Goal: Task Accomplishment & Management: Use online tool/utility

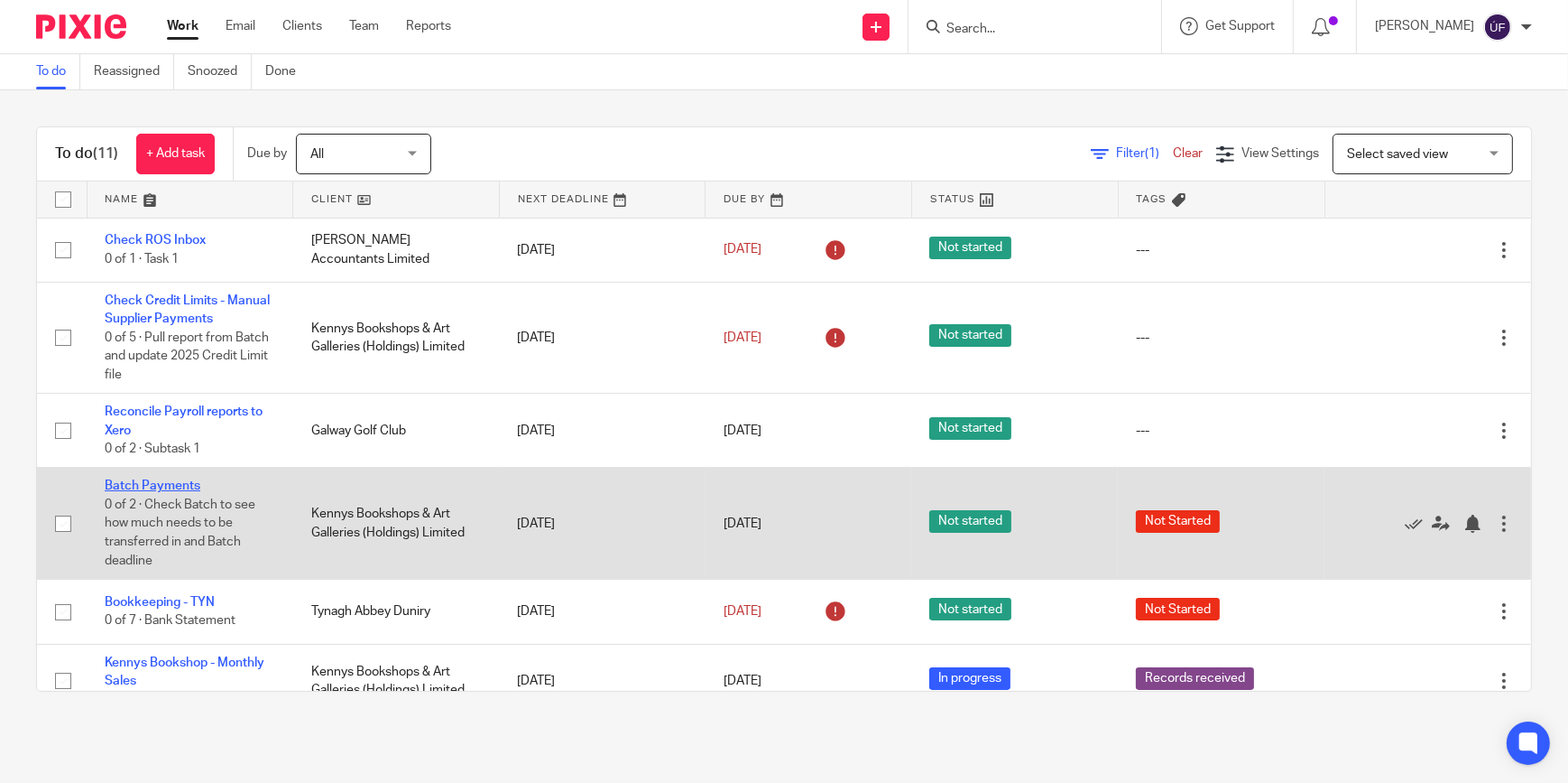
click at [184, 479] on link "Batch Payments" at bounding box center [152, 486] width 96 height 13
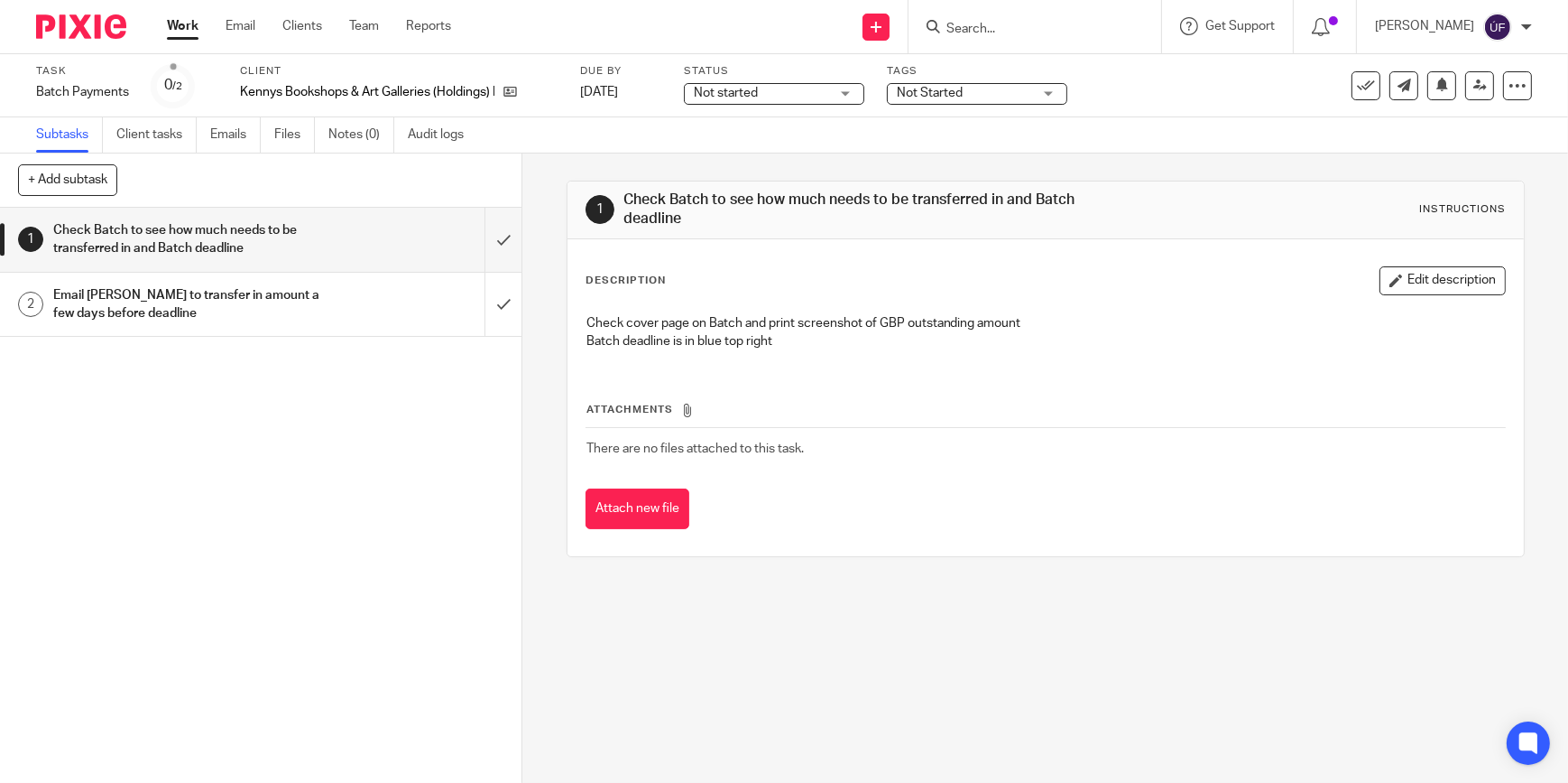
click at [392, 288] on div "Email Sarah to transfer in amount a few days before deadline" at bounding box center [260, 304] width 414 height 46
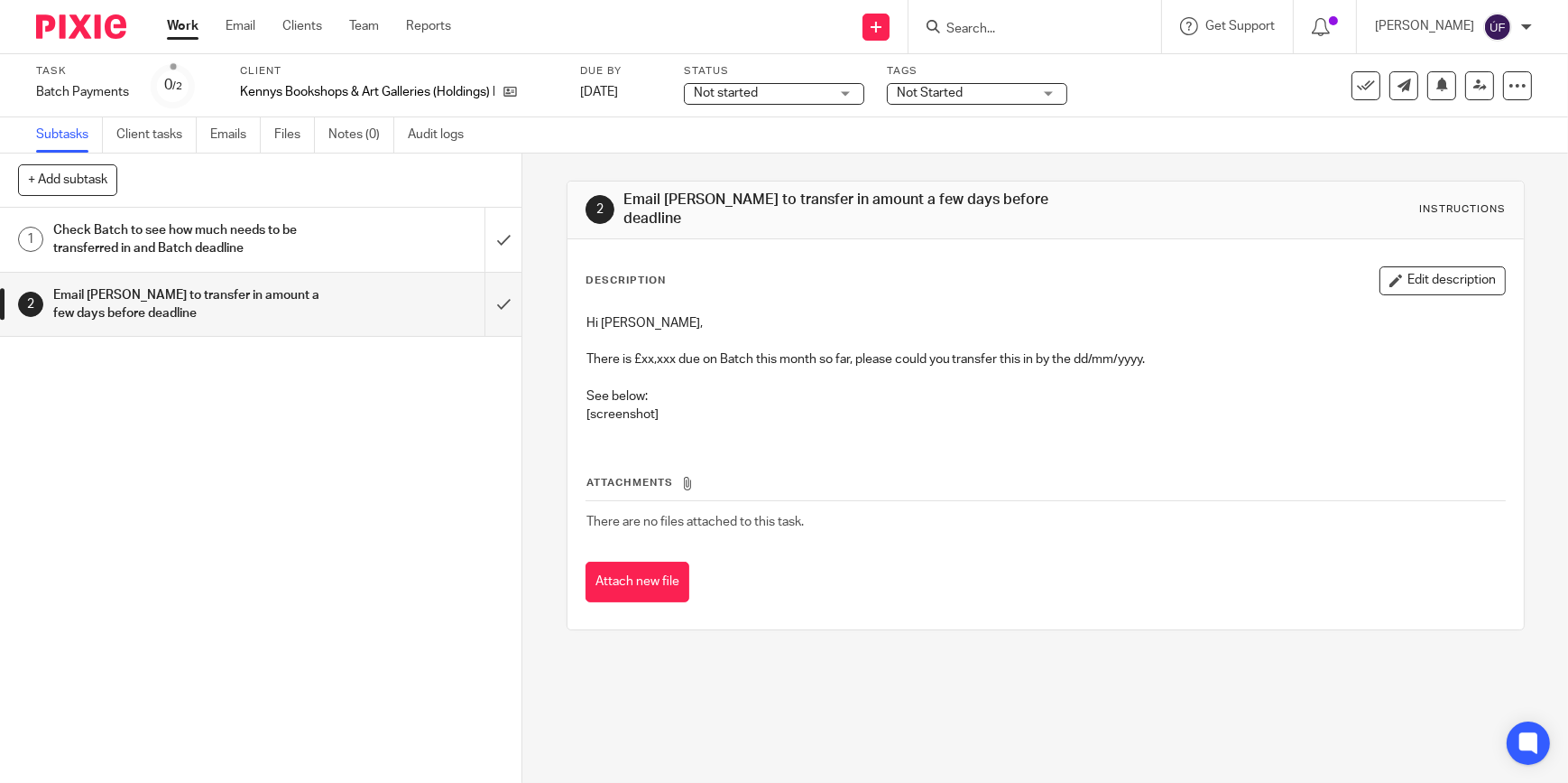
click at [67, 34] on img at bounding box center [81, 26] width 90 height 24
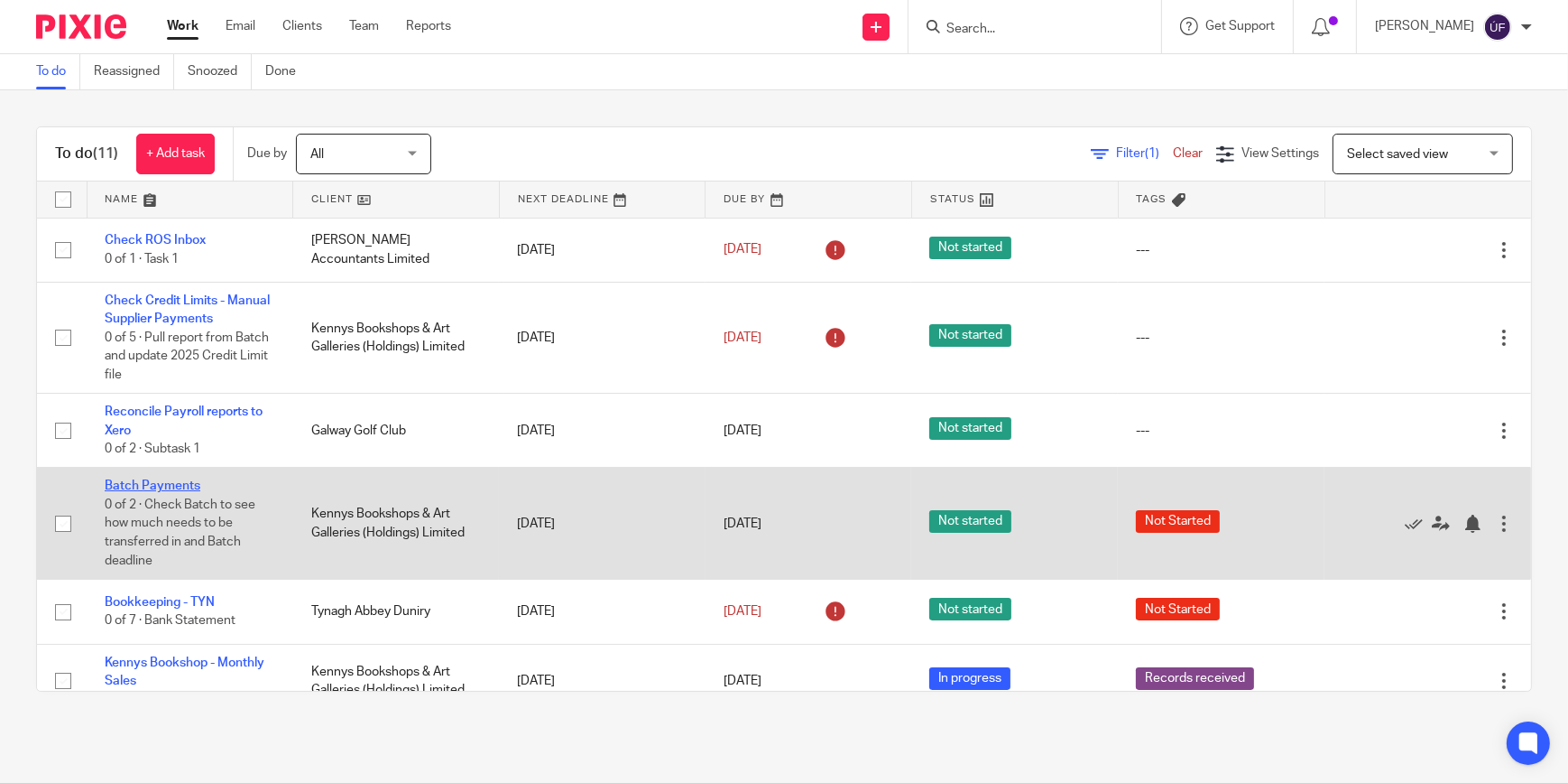
click at [144, 487] on link "Batch Payments" at bounding box center [152, 486] width 96 height 13
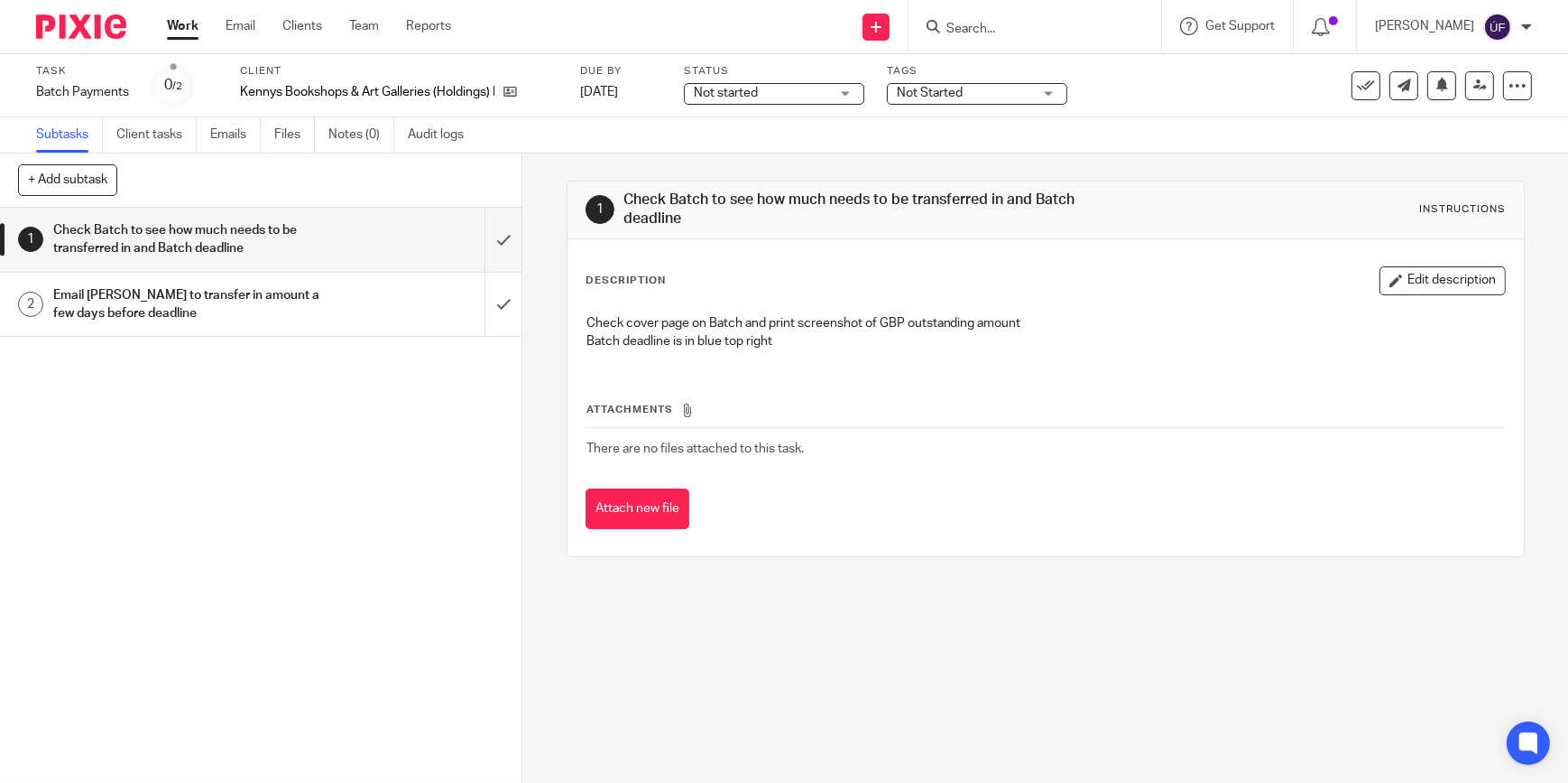
click at [395, 299] on div "Email [PERSON_NAME] to transfer in amount a few days before deadline" at bounding box center [260, 304] width 414 height 46
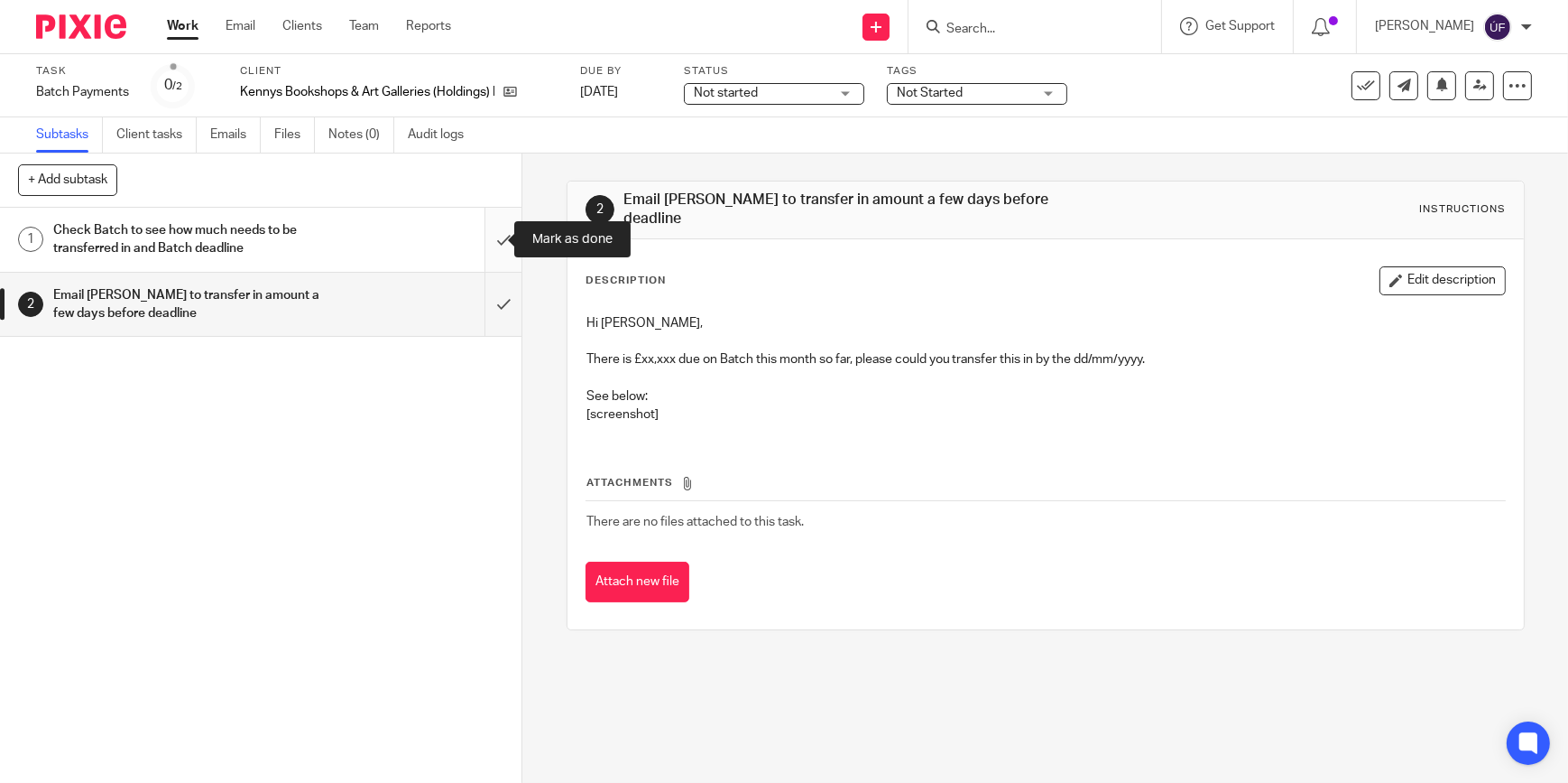
click at [497, 242] on input "submit" at bounding box center [261, 240] width 522 height 64
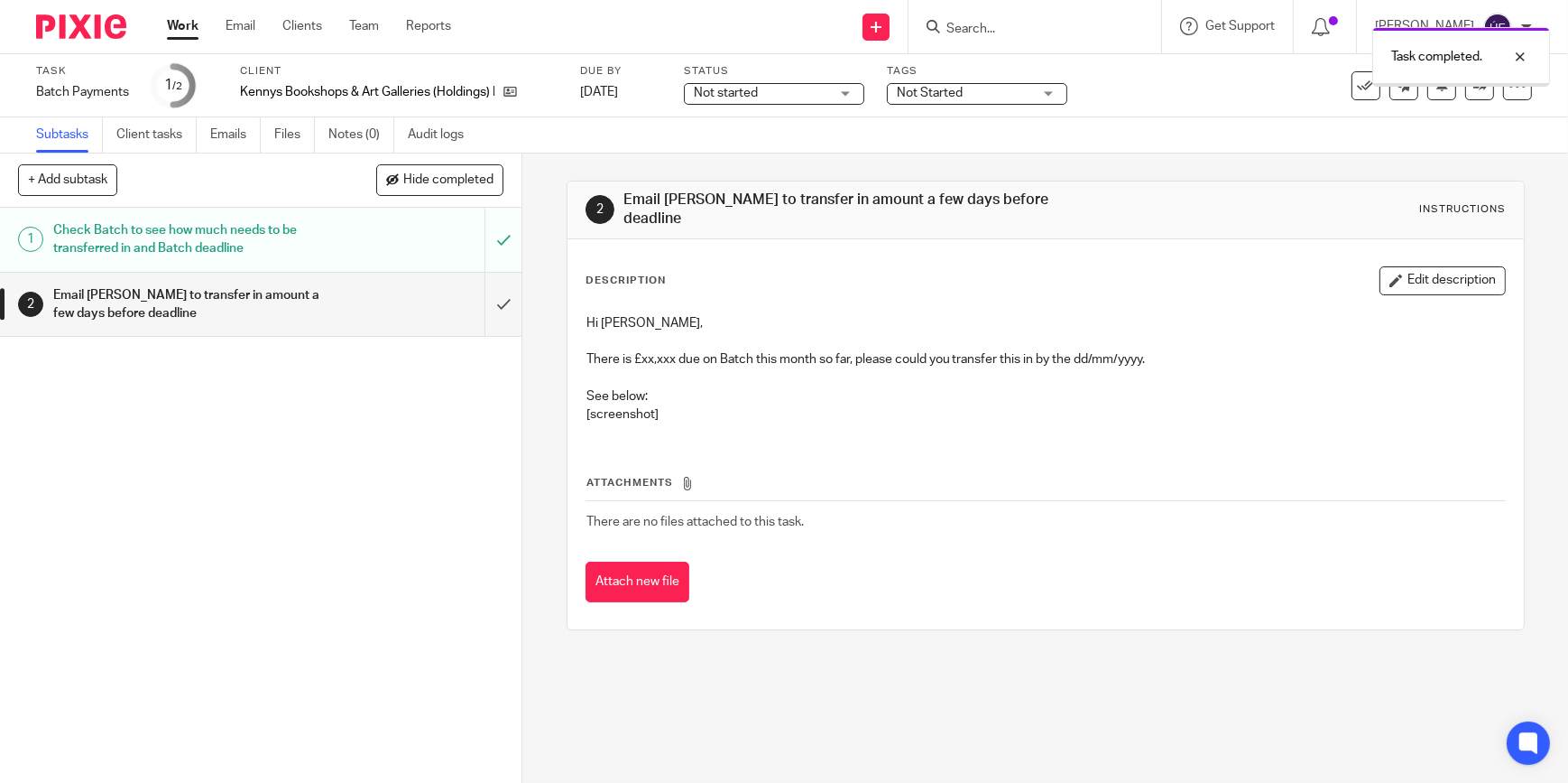
click at [488, 292] on input "submit" at bounding box center [261, 304] width 522 height 64
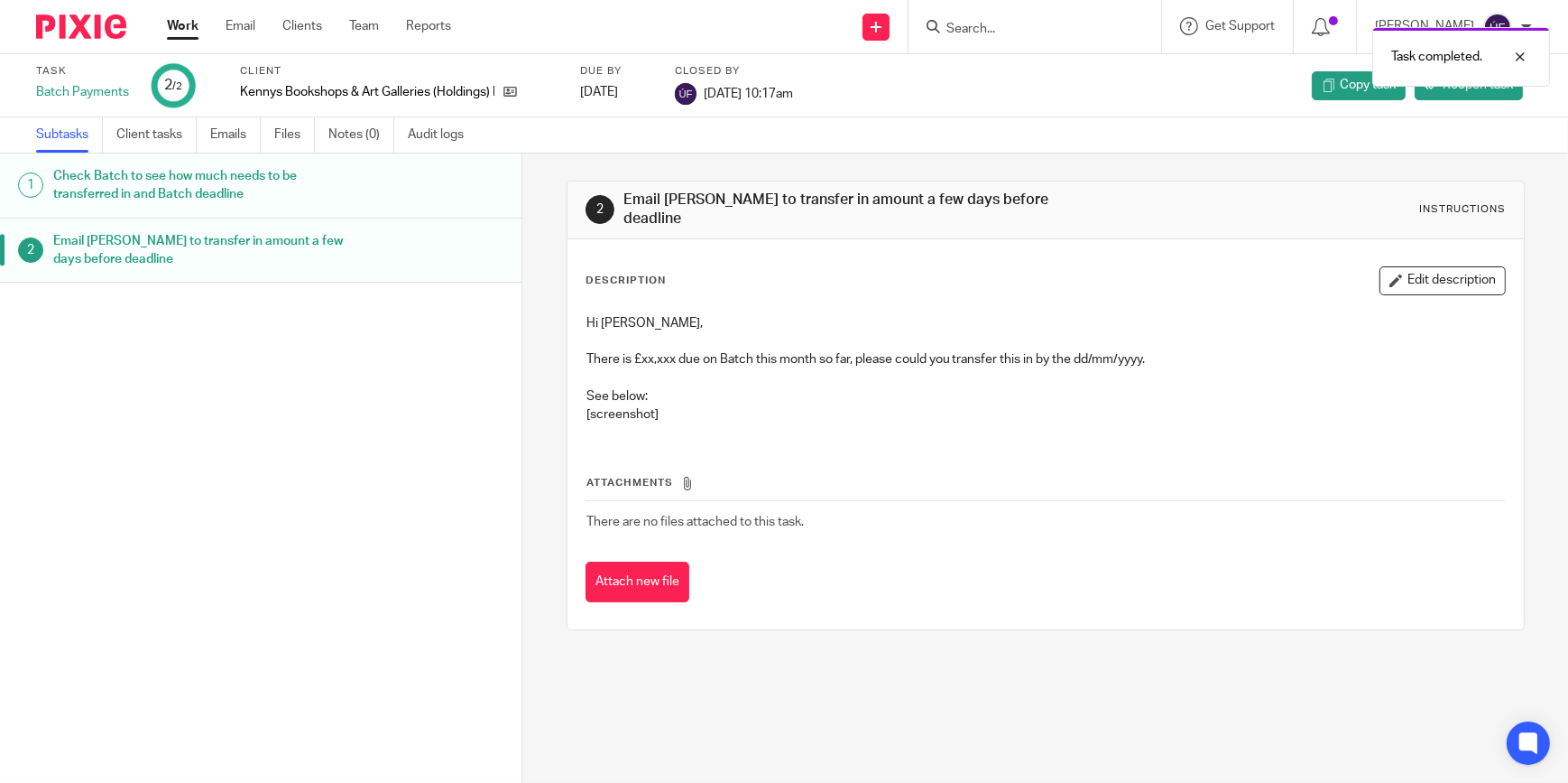
click at [85, 28] on img at bounding box center [81, 26] width 90 height 24
